Goal: Information Seeking & Learning: Learn about a topic

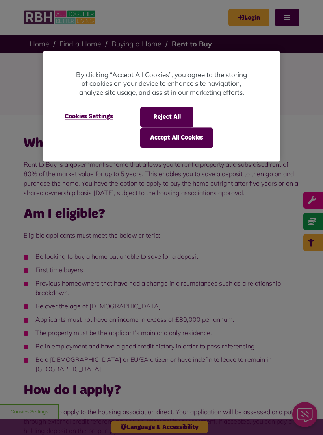
click at [180, 142] on button "Accept All Cookies" at bounding box center [176, 138] width 73 height 20
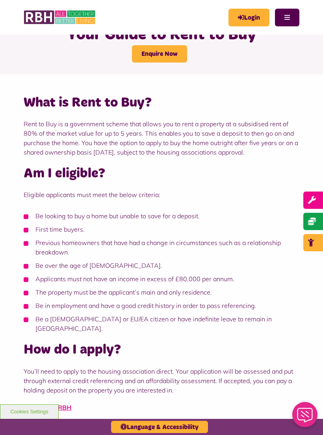
scroll to position [39, 0]
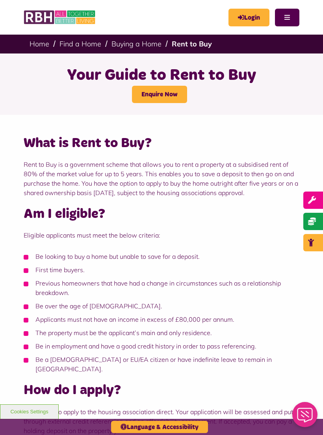
click at [134, 48] on link "Buying a Home" at bounding box center [136, 43] width 50 height 9
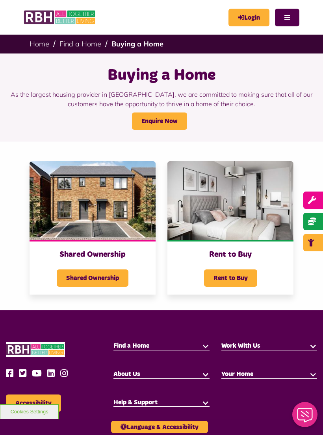
click at [237, 277] on span "Rent to Buy" at bounding box center [230, 278] width 53 height 17
